Goal: Use online tool/utility

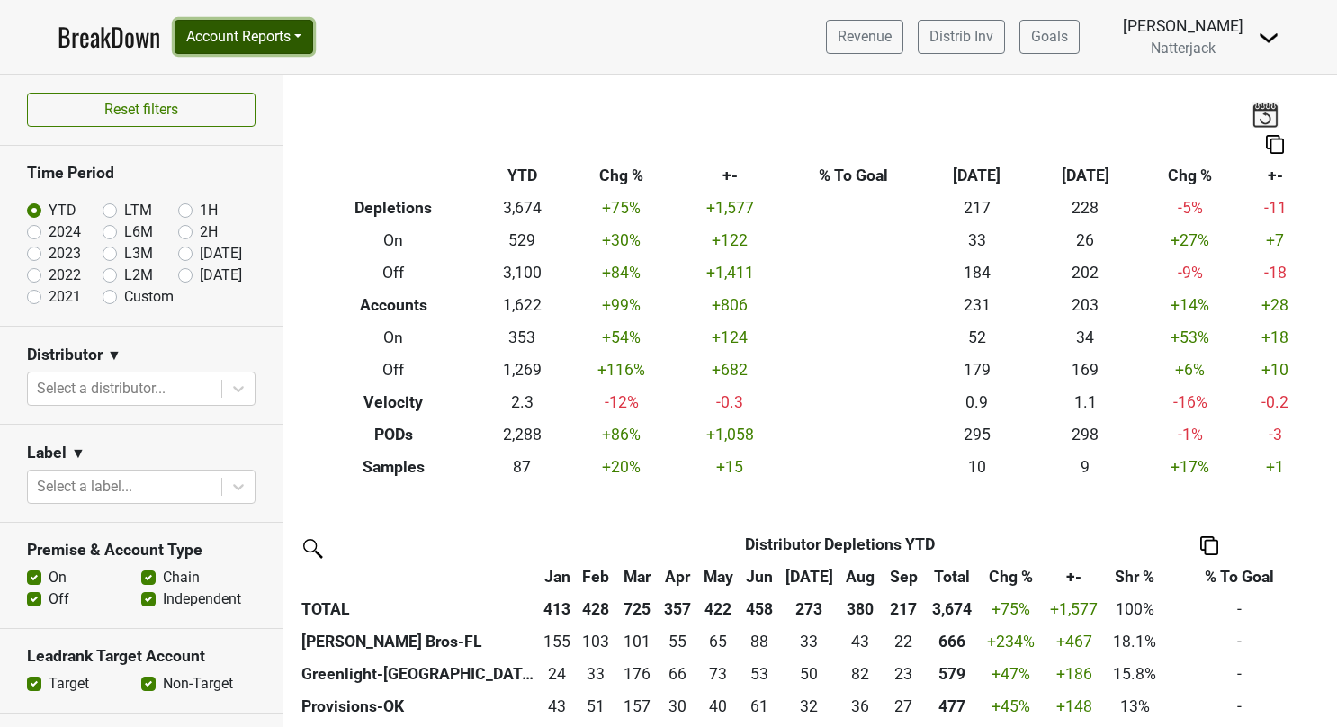
click at [291, 41] on button "Account Reports" at bounding box center [243, 37] width 139 height 34
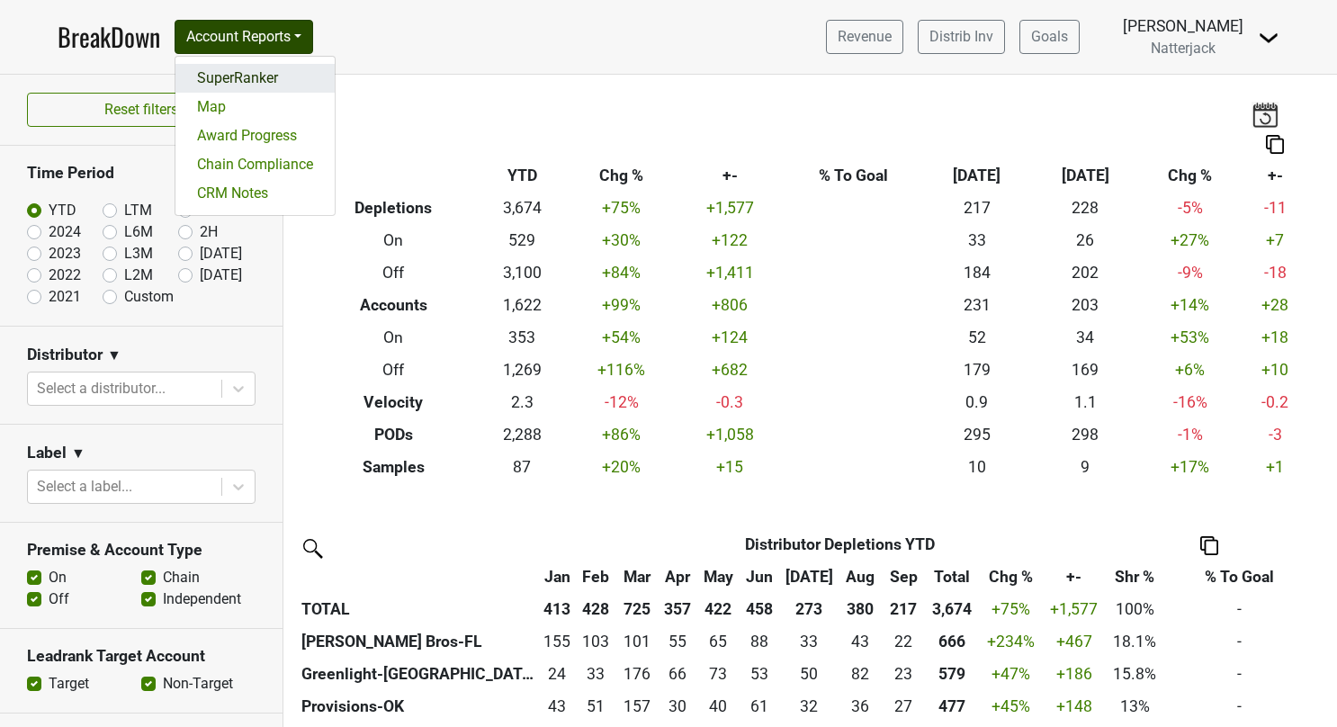
click at [248, 70] on link "SuperRanker" at bounding box center [254, 78] width 159 height 29
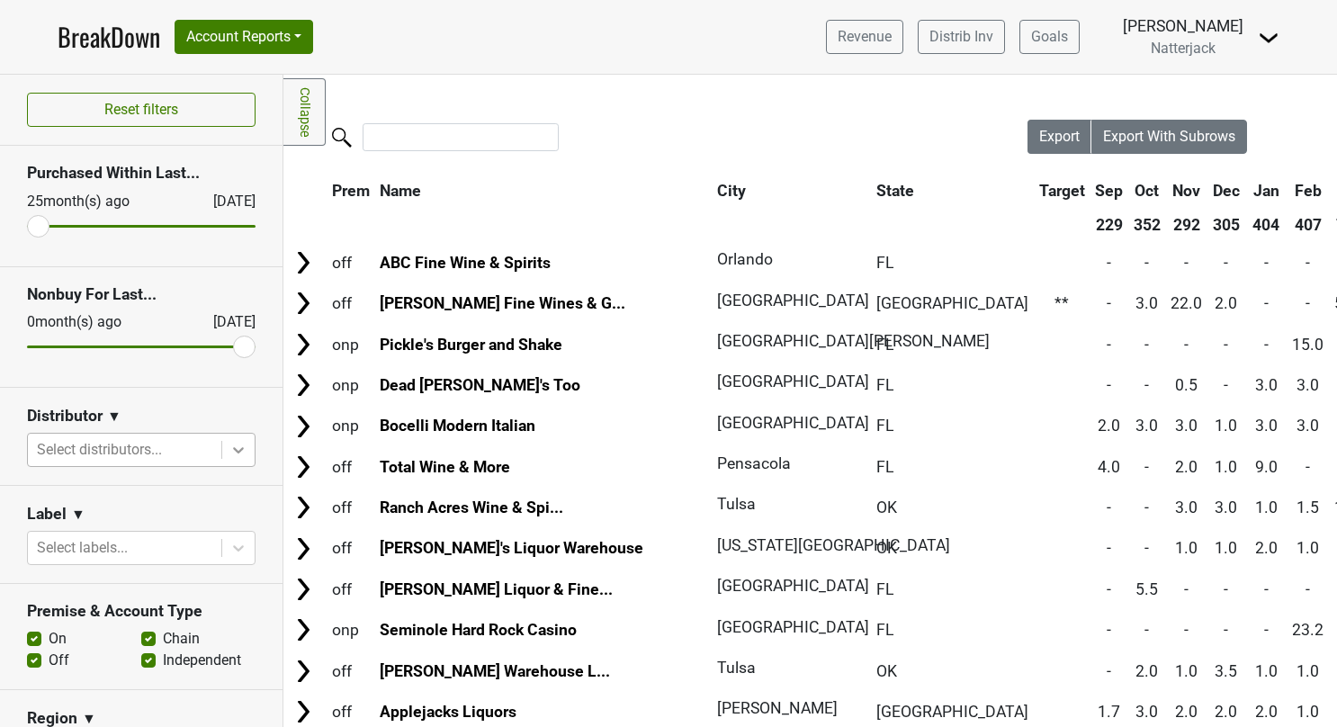
click at [229, 445] on icon at bounding box center [238, 450] width 18 height 18
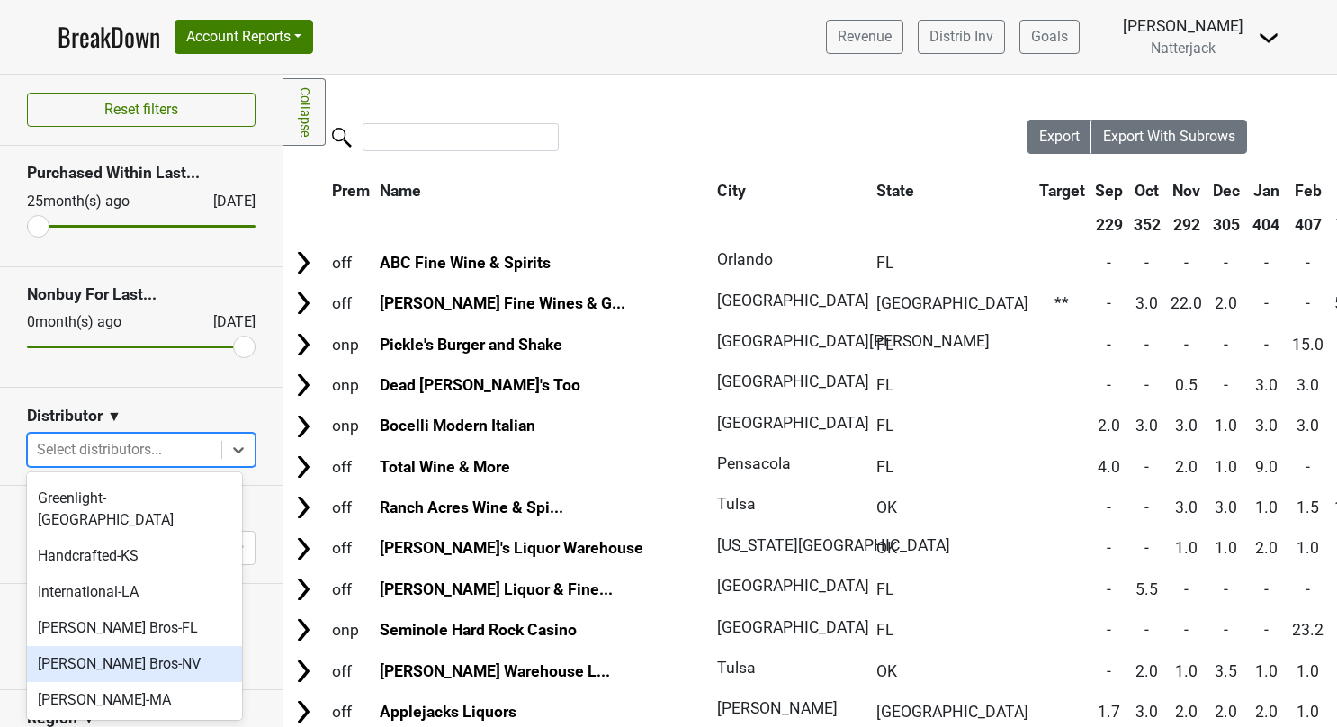
scroll to position [202, 0]
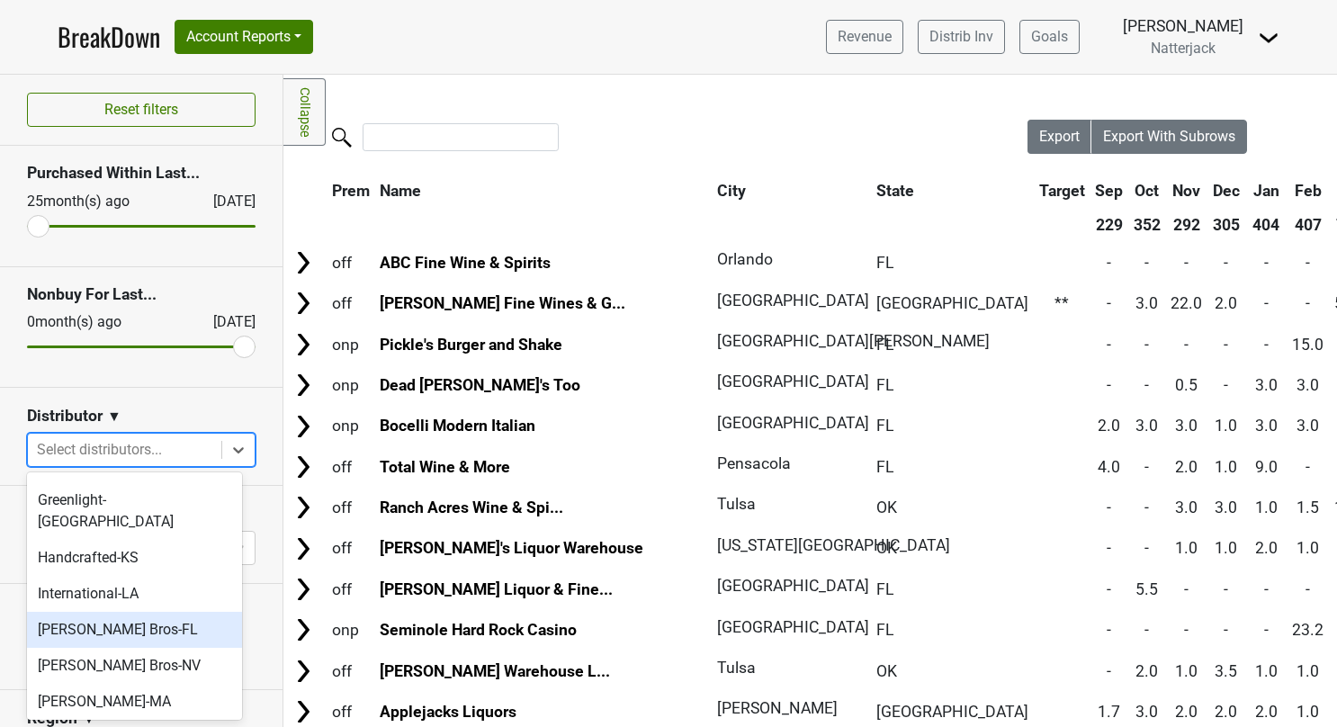
click at [147, 612] on div "[PERSON_NAME] Bros-FL" at bounding box center [134, 630] width 215 height 36
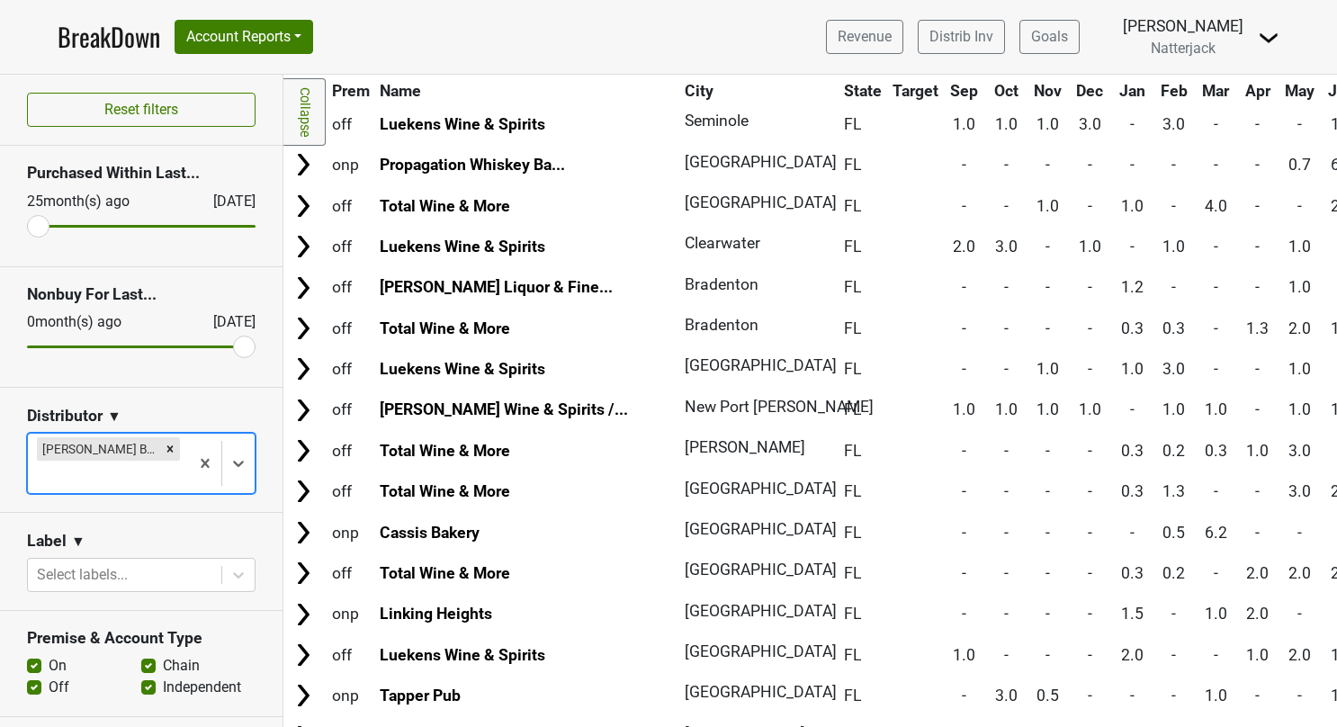
scroll to position [792, 0]
click at [49, 676] on label "Off" at bounding box center [59, 687] width 21 height 22
click at [34, 676] on input "Off" at bounding box center [34, 685] width 14 height 18
checkbox input "false"
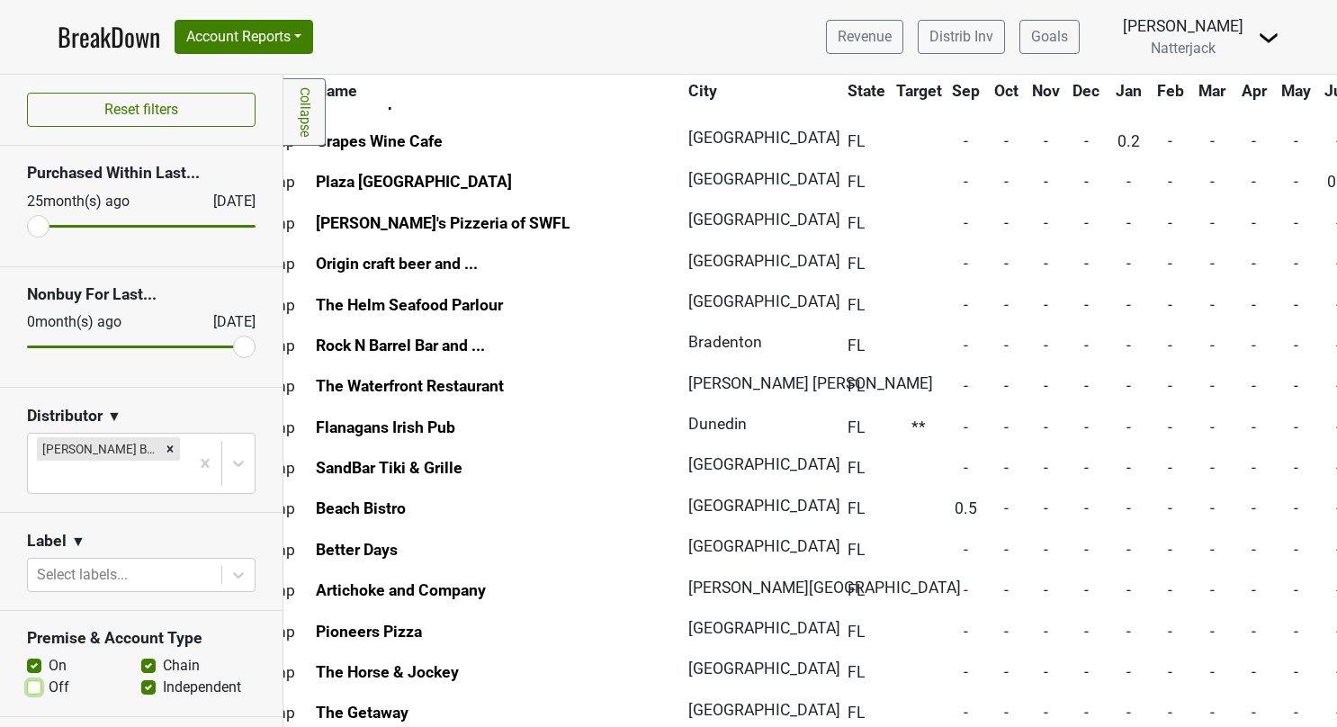
scroll to position [4284, 0]
